Goal: Check status: Check status

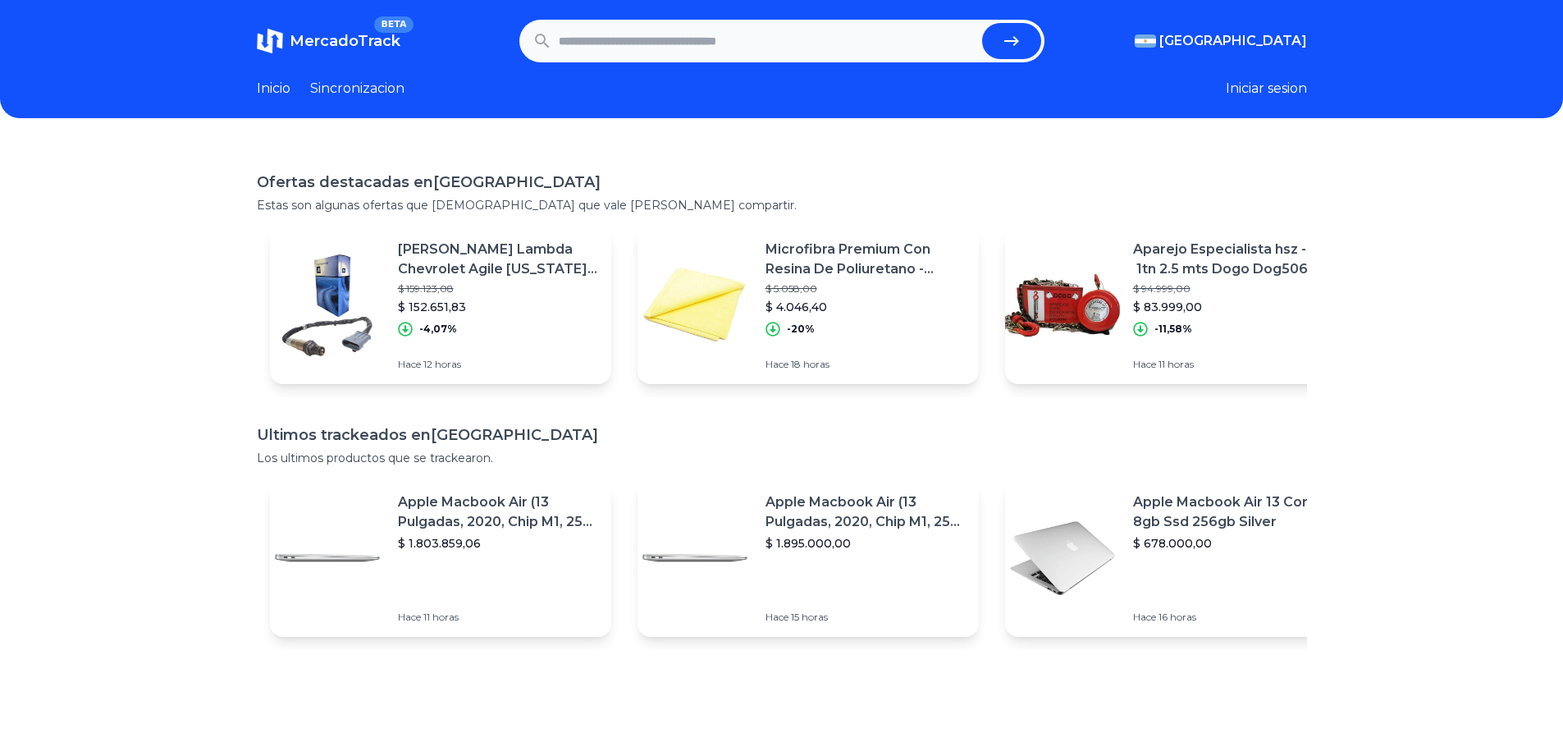
click at [600, 43] on input "text" at bounding box center [767, 41] width 417 height 36
type input "******"
click at [982, 23] on button "submit" at bounding box center [1011, 41] width 59 height 36
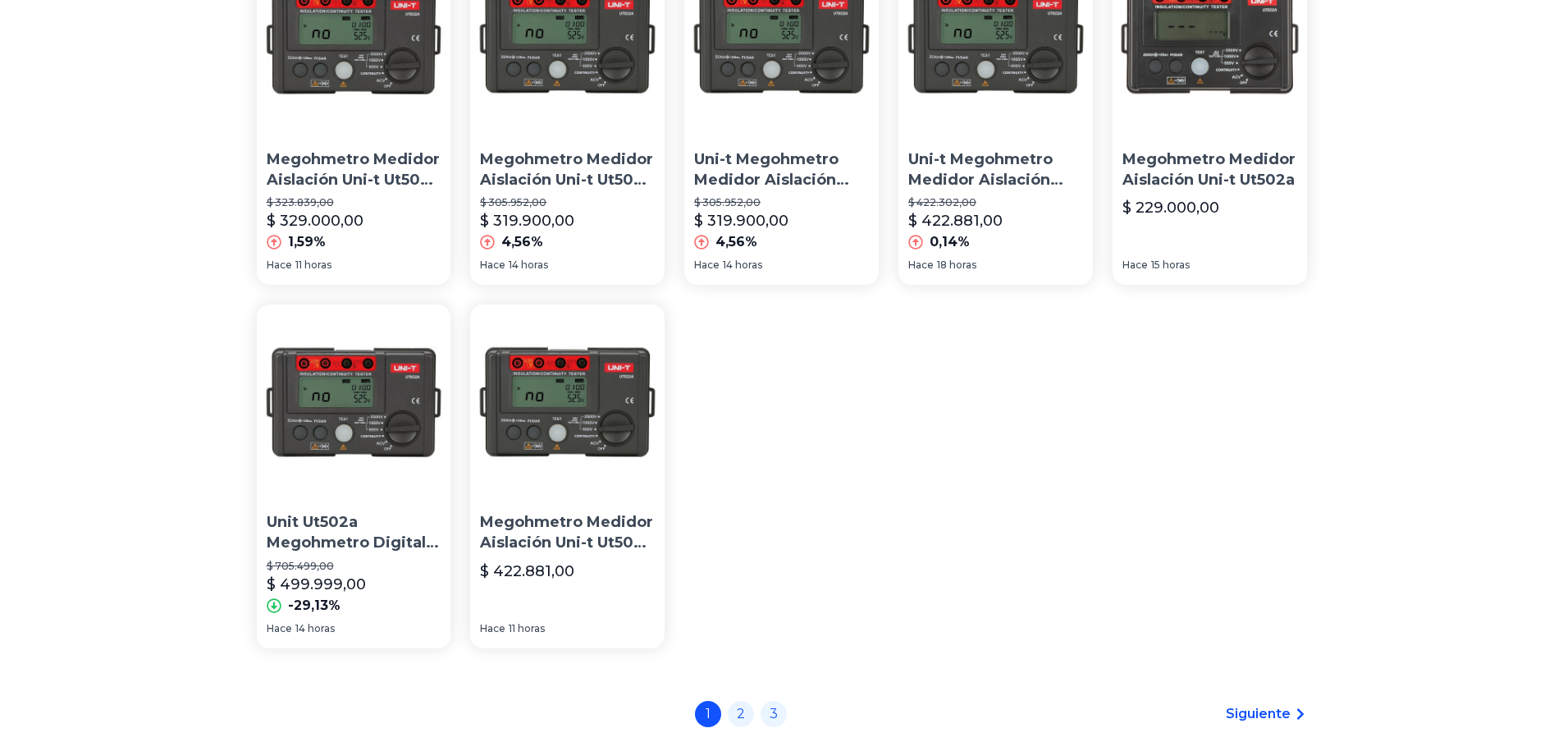
scroll to position [227, 0]
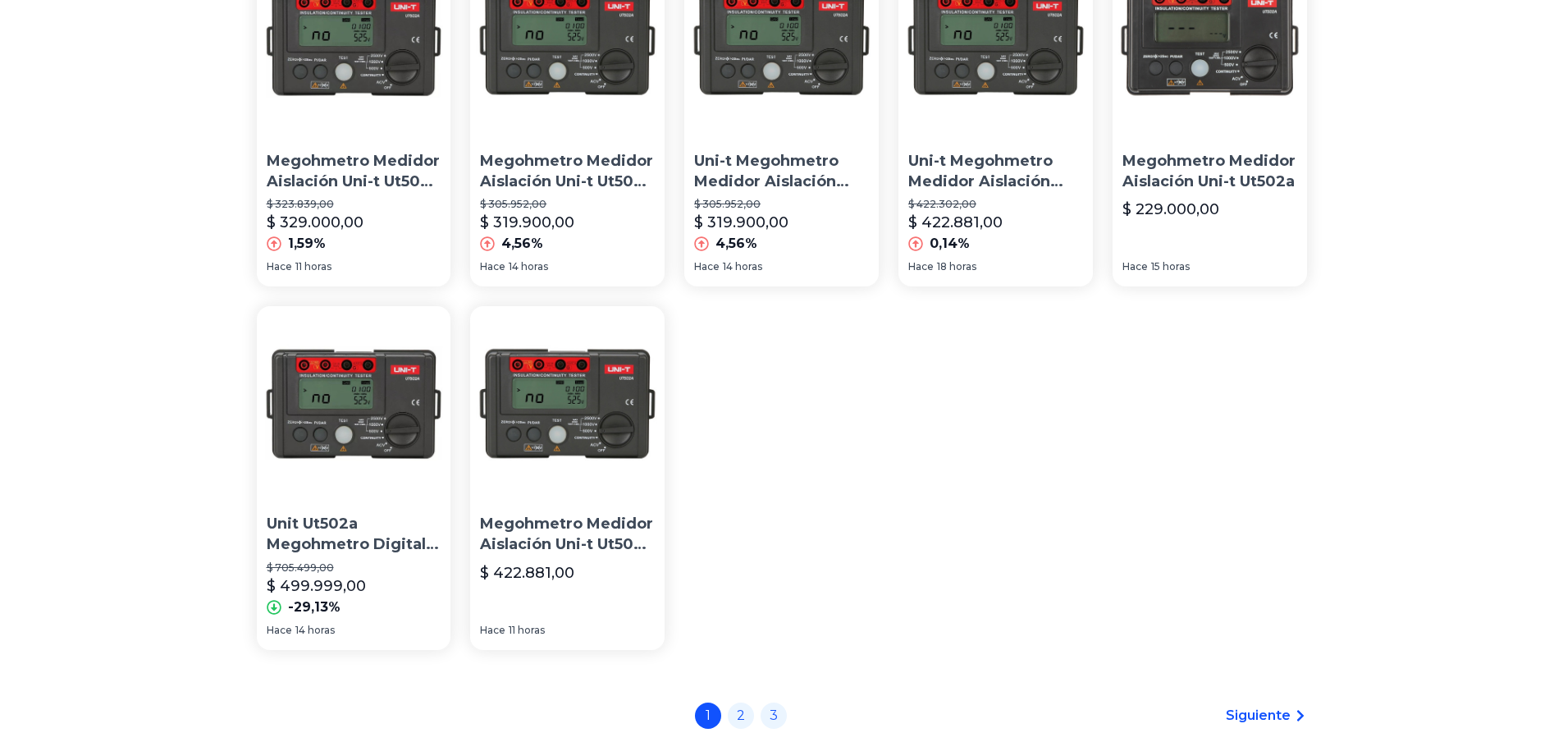
click at [1226, 158] on p "Megohmetro Medidor Aislación Uni-t Ut502a" at bounding box center [1209, 171] width 175 height 41
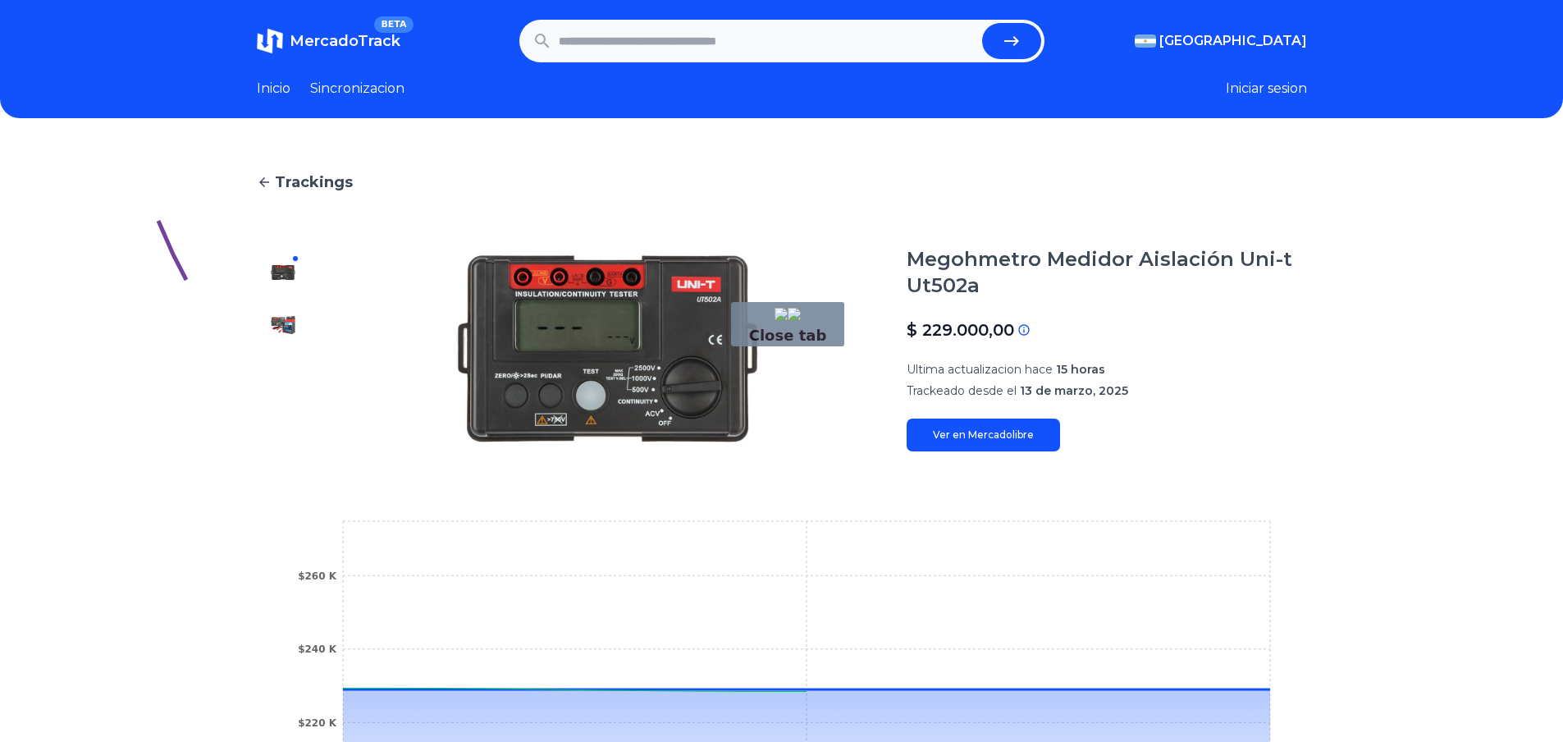
drag, startPoint x: 158, startPoint y: 221, endPoint x: 275, endPoint y: 327, distance: 157.4
